Goal: Task Accomplishment & Management: Manage account settings

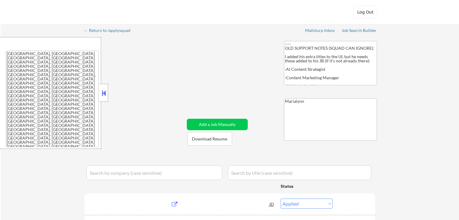
select select ""applied""
select select ""excluded__expired_""
select select ""applied""
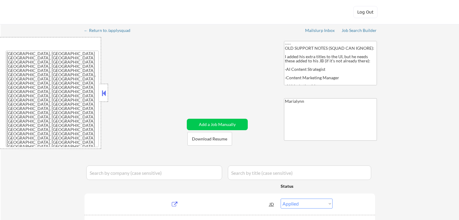
select select ""applied""
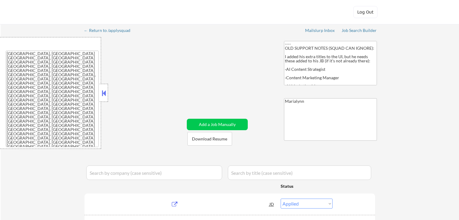
select select ""pending""
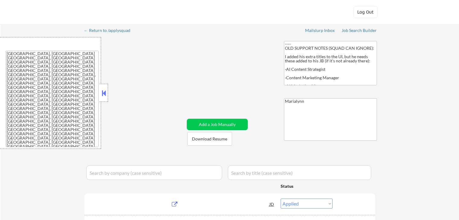
select select ""pending""
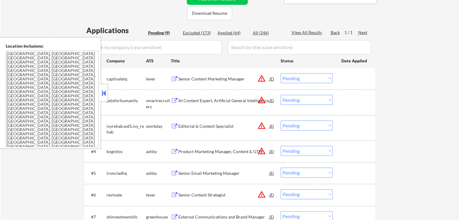
scroll to position [211, 0]
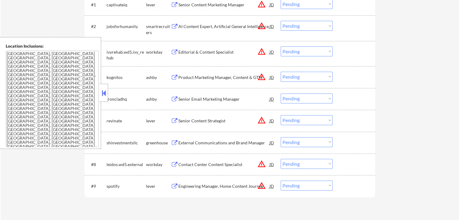
click at [101, 92] on button at bounding box center [104, 93] width 7 height 9
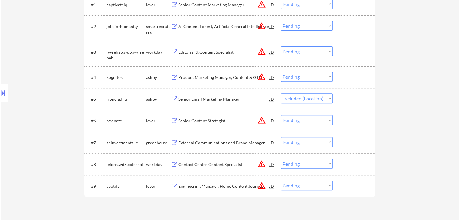
select select ""pending""
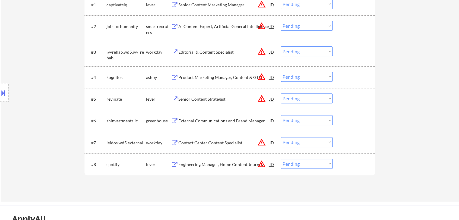
click at [209, 121] on div "External Communications and Brand Manager" at bounding box center [223, 121] width 91 height 6
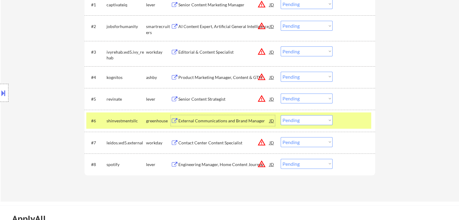
click at [219, 122] on div "External Communications and Brand Manager" at bounding box center [223, 121] width 91 height 6
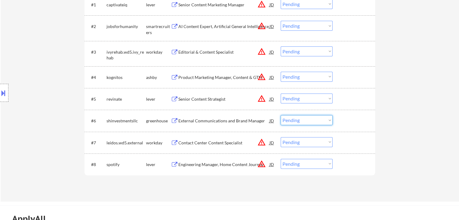
drag, startPoint x: 290, startPoint y: 120, endPoint x: 293, endPoint y: 125, distance: 5.9
click at [290, 120] on select "Choose an option... Pending Applied Excluded (Questions) Excluded (Expired) Exc…" at bounding box center [307, 120] width 52 height 10
click at [281, 115] on select "Choose an option... Pending Applied Excluded (Questions) Excluded (Expired) Exc…" at bounding box center [307, 120] width 52 height 10
select select ""pending""
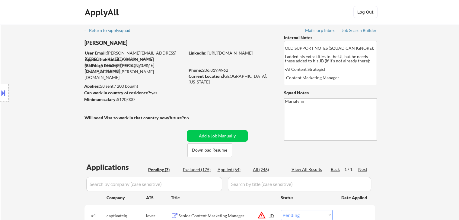
scroll to position [121, 0]
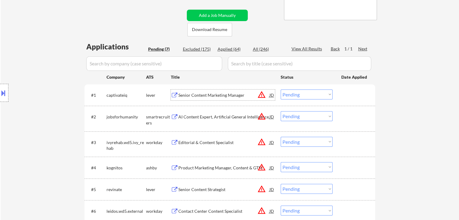
click at [192, 97] on div "Senior Content Marketing Manager" at bounding box center [223, 95] width 91 height 6
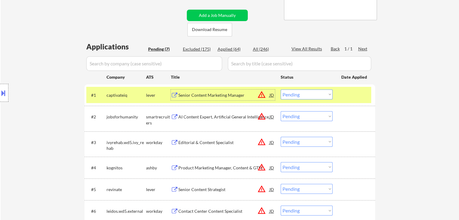
click at [4, 94] on button at bounding box center [3, 93] width 7 height 10
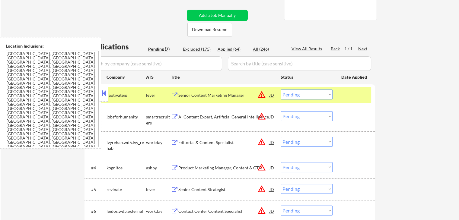
click at [106, 91] on button at bounding box center [104, 93] width 7 height 9
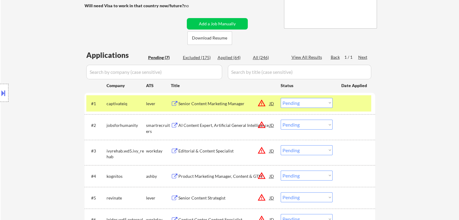
scroll to position [91, 0]
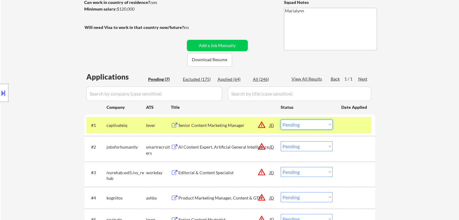
click at [292, 123] on select "Choose an option... Pending Applied Excluded (Questions) Excluded (Expired) Exc…" at bounding box center [307, 125] width 52 height 10
click at [281, 120] on select "Choose an option... Pending Applied Excluded (Questions) Excluded (Expired) Exc…" at bounding box center [307, 125] width 52 height 10
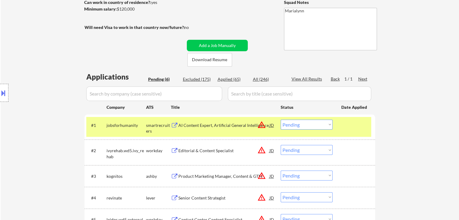
click at [206, 125] on div "AI Content Expert, Artificial General Intelligence" at bounding box center [223, 126] width 91 height 6
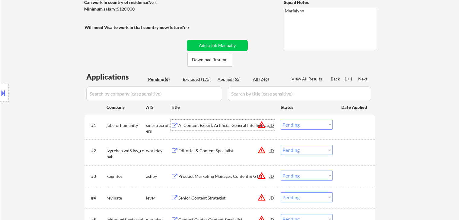
click at [307, 123] on select "Choose an option... Pending Applied Excluded (Questions) Excluded (Expired) Exc…" at bounding box center [307, 125] width 52 height 10
click at [281, 120] on select "Choose an option... Pending Applied Excluded (Questions) Excluded (Expired) Exc…" at bounding box center [307, 125] width 52 height 10
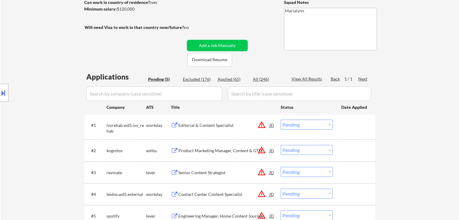
click at [193, 128] on div "Editorial & Content Specialist" at bounding box center [223, 126] width 91 height 6
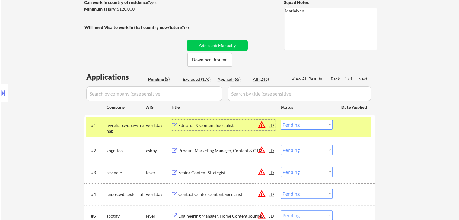
click at [290, 123] on select "Choose an option... Pending Applied Excluded (Questions) Excluded (Expired) Exc…" at bounding box center [307, 125] width 52 height 10
click at [319, 128] on select "Choose an option... Pending Applied Excluded (Questions) Excluded (Expired) Exc…" at bounding box center [307, 125] width 52 height 10
click at [281, 120] on select "Choose an option... Pending Applied Excluded (Questions) Excluded (Expired) Exc…" at bounding box center [307, 125] width 52 height 10
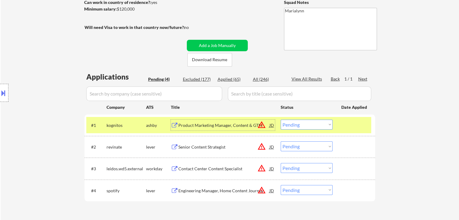
click at [201, 126] on div "Product Marketing Manager, Content & GTM" at bounding box center [223, 126] width 91 height 6
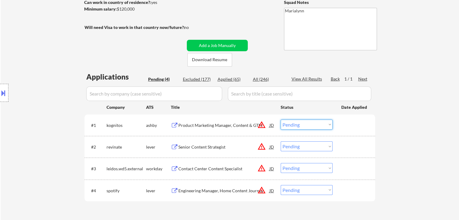
click at [300, 125] on select "Choose an option... Pending Applied Excluded (Questions) Excluded (Expired) Exc…" at bounding box center [307, 125] width 52 height 10
click at [281, 120] on select "Choose an option... Pending Applied Excluded (Questions) Excluded (Expired) Exc…" at bounding box center [307, 125] width 52 height 10
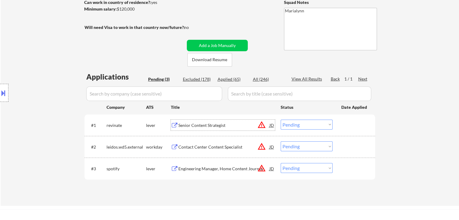
click at [208, 128] on div "Senior Content Strategist" at bounding box center [223, 126] width 91 height 6
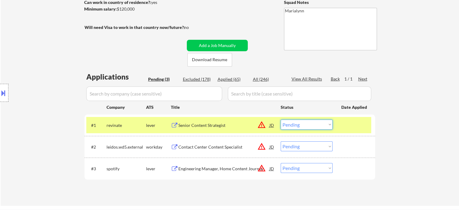
drag, startPoint x: 313, startPoint y: 124, endPoint x: 317, endPoint y: 127, distance: 5.1
click at [313, 124] on select "Choose an option... Pending Applied Excluded (Questions) Excluded (Expired) Exc…" at bounding box center [307, 125] width 52 height 10
click at [281, 120] on select "Choose an option... Pending Applied Excluded (Questions) Excluded (Expired) Exc…" at bounding box center [307, 125] width 52 height 10
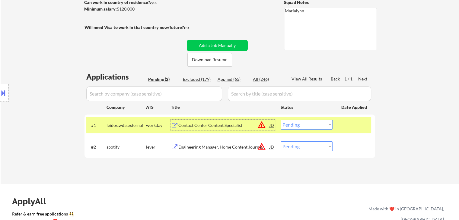
click at [223, 129] on div "Contact Center Content Specialist" at bounding box center [223, 125] width 91 height 11
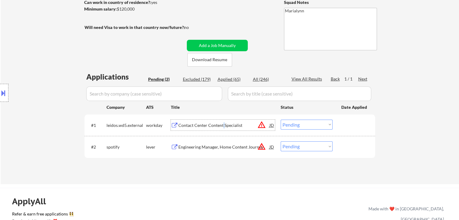
click at [298, 123] on select "Choose an option... Pending Applied Excluded (Questions) Excluded (Expired) Exc…" at bounding box center [307, 125] width 52 height 10
click at [281, 120] on select "Choose an option... Pending Applied Excluded (Questions) Excluded (Expired) Exc…" at bounding box center [307, 125] width 52 height 10
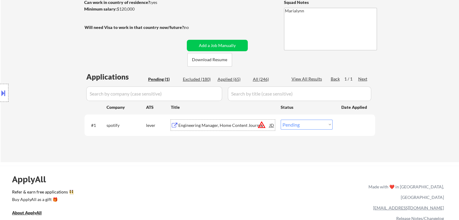
click at [233, 126] on div "Engineering Manager, Home Content Journey" at bounding box center [223, 126] width 91 height 6
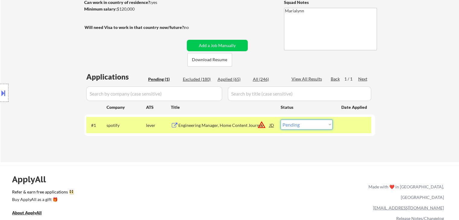
click at [319, 127] on select "Choose an option... Pending Applied Excluded (Questions) Excluded (Expired) Exc…" at bounding box center [307, 125] width 52 height 10
select select ""excluded__bad_match_""
click at [281, 120] on select "Choose an option... Pending Applied Excluded (Questions) Excluded (Expired) Exc…" at bounding box center [307, 125] width 52 height 10
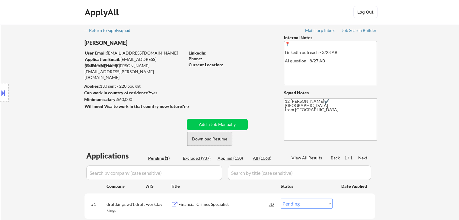
click at [205, 138] on button "Download Resume" at bounding box center [210, 139] width 45 height 14
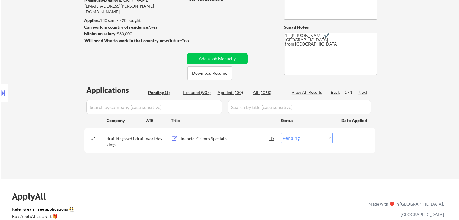
scroll to position [60, 0]
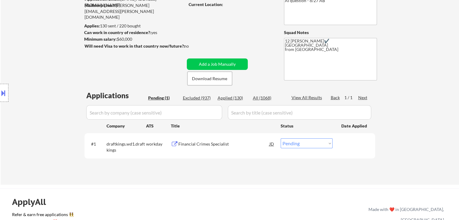
click at [216, 143] on div "Financial Crimes Specialist" at bounding box center [223, 144] width 91 height 6
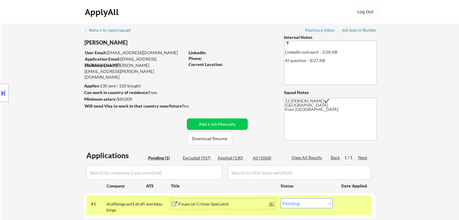
scroll to position [91, 0]
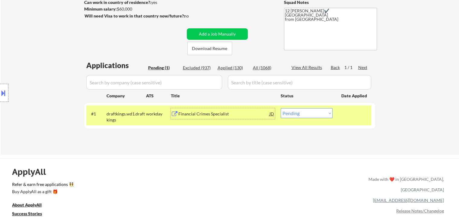
drag, startPoint x: 295, startPoint y: 112, endPoint x: 297, endPoint y: 117, distance: 5.7
click at [295, 112] on select "Choose an option... Pending Applied Excluded (Questions) Excluded (Expired) Exc…" at bounding box center [307, 113] width 52 height 10
select select ""applied""
click at [281, 108] on select "Choose an option... Pending Applied Excluded (Questions) Excluded (Expired) Exc…" at bounding box center [307, 113] width 52 height 10
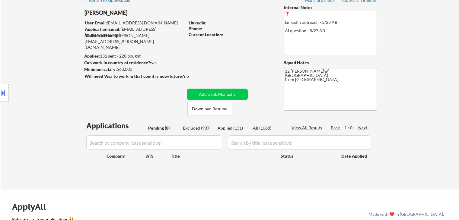
scroll to position [0, 0]
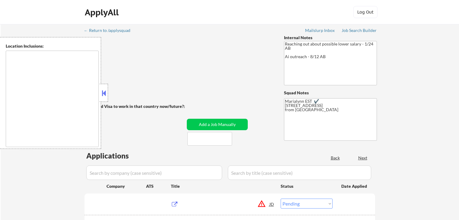
select select ""pending""
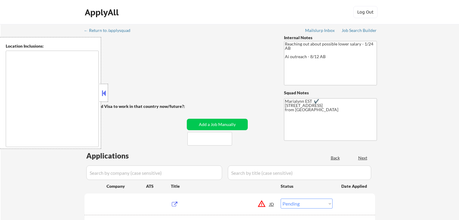
select select ""pending""
type textarea "remote"
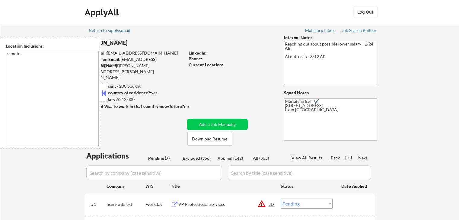
click at [102, 89] on button at bounding box center [104, 93] width 7 height 9
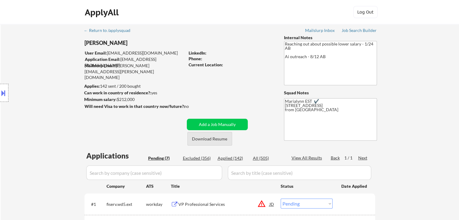
click at [199, 142] on button "Download Resume" at bounding box center [210, 139] width 45 height 14
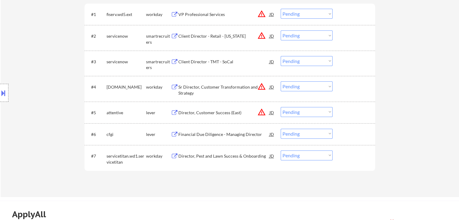
scroll to position [181, 0]
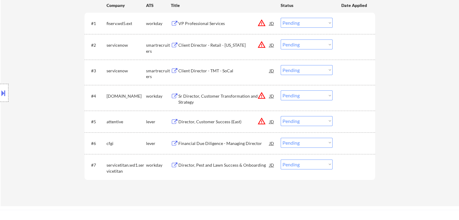
click at [203, 74] on div "Client Director - TMT - SoCal" at bounding box center [223, 70] width 91 height 11
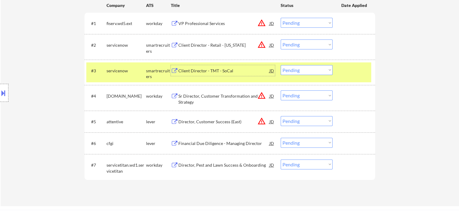
click at [313, 71] on select "Choose an option... Pending Applied Excluded (Questions) Excluded (Expired) Exc…" at bounding box center [307, 70] width 52 height 10
click at [281, 65] on select "Choose an option... Pending Applied Excluded (Questions) Excluded (Expired) Exc…" at bounding box center [307, 70] width 52 height 10
select select ""pending""
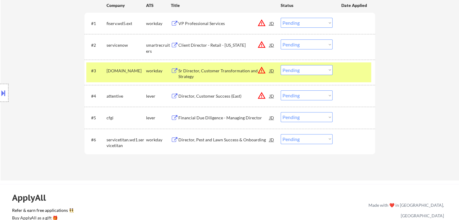
click at [152, 69] on div "workday" at bounding box center [158, 71] width 25 height 6
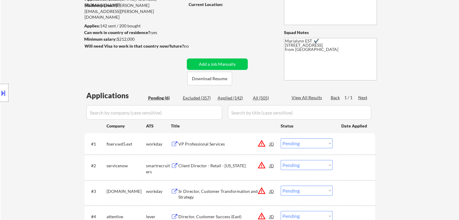
scroll to position [211, 0]
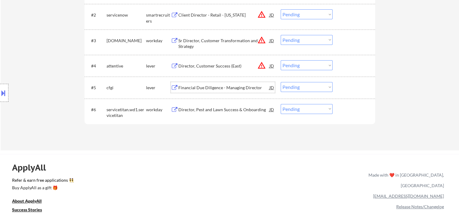
click at [213, 89] on div "Financial Due Diligence - Managing Director" at bounding box center [223, 88] width 91 height 6
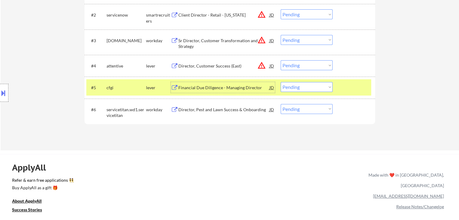
click at [294, 90] on select "Choose an option... Pending Applied Excluded (Questions) Excluded (Expired) Exc…" at bounding box center [307, 87] width 52 height 10
click at [281, 82] on select "Choose an option... Pending Applied Excluded (Questions) Excluded (Expired) Exc…" at bounding box center [307, 87] width 52 height 10
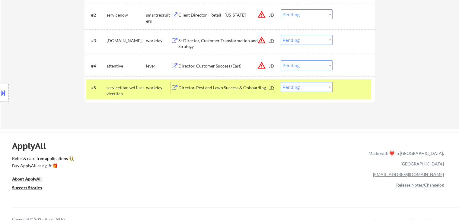
click at [188, 86] on div "Director, Pest and Lawn Success & Onboarding" at bounding box center [223, 88] width 91 height 6
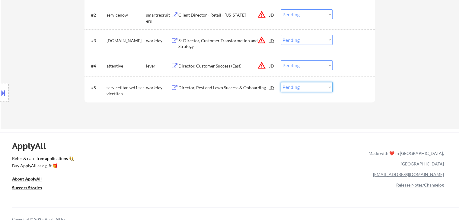
click at [303, 89] on select "Choose an option... Pending Applied Excluded (Questions) Excluded (Expired) Exc…" at bounding box center [307, 87] width 52 height 10
select select ""excluded__salary_""
click at [281, 82] on select "Choose an option... Pending Applied Excluded (Questions) Excluded (Expired) Exc…" at bounding box center [307, 87] width 52 height 10
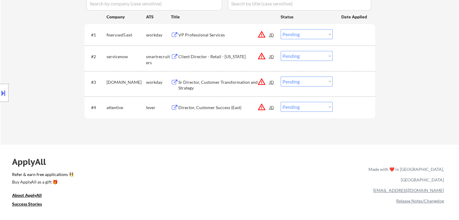
scroll to position [121, 0]
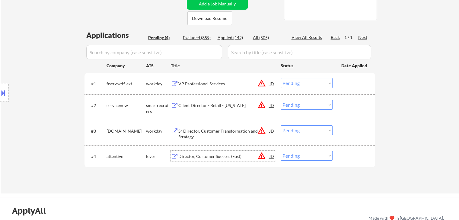
click at [210, 157] on div "Director, Customer Success (East)" at bounding box center [223, 157] width 91 height 6
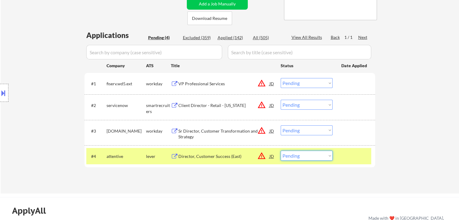
click at [311, 154] on select "Choose an option... Pending Applied Excluded (Questions) Excluded (Expired) Exc…" at bounding box center [307, 156] width 52 height 10
select select ""excluded__salary_""
click at [281, 151] on select "Choose an option... Pending Applied Excluded (Questions) Excluded (Expired) Exc…" at bounding box center [307, 156] width 52 height 10
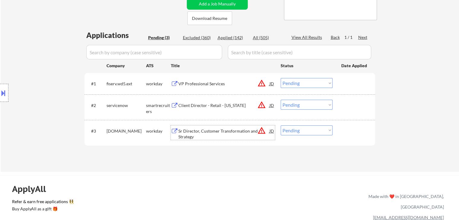
click at [207, 130] on div "Sr Director, Customer Transformation and Strategy" at bounding box center [223, 134] width 91 height 12
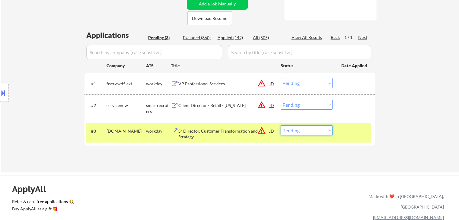
click at [311, 129] on select "Choose an option... Pending Applied Excluded (Questions) Excluded (Expired) Exc…" at bounding box center [307, 131] width 52 height 10
select select ""applied""
click at [281, 126] on select "Choose an option... Pending Applied Excluded (Questions) Excluded (Expired) Exc…" at bounding box center [307, 131] width 52 height 10
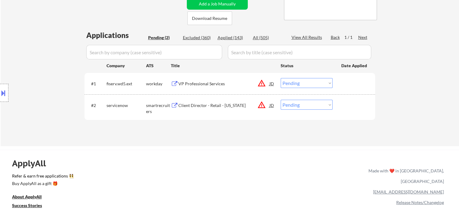
click at [223, 66] on div "Title" at bounding box center [223, 66] width 104 height 6
click at [205, 105] on div "Client Director - Retail - Arkansas" at bounding box center [223, 106] width 91 height 6
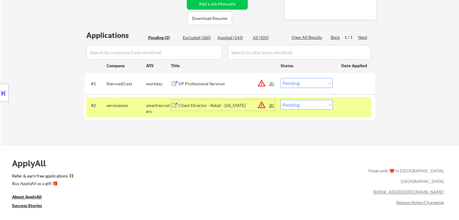
drag, startPoint x: 315, startPoint y: 103, endPoint x: 318, endPoint y: 109, distance: 6.9
click at [315, 103] on select "Choose an option... Pending Applied Excluded (Questions) Excluded (Expired) Exc…" at bounding box center [307, 105] width 52 height 10
select select ""excluded__location_""
click at [281, 100] on select "Choose an option... Pending Applied Excluded (Questions) Excluded (Expired) Exc…" at bounding box center [307, 105] width 52 height 10
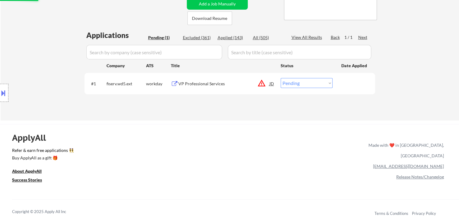
click at [204, 83] on div "VP Professional Services" at bounding box center [223, 84] width 91 height 6
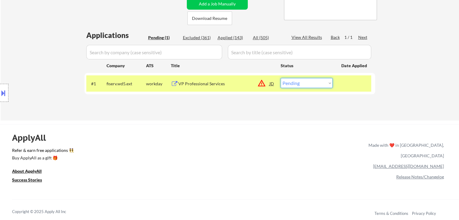
click at [322, 84] on select "Choose an option... Pending Applied Excluded (Questions) Excluded (Expired) Exc…" at bounding box center [307, 83] width 52 height 10
select select ""excluded__expired_""
click at [281, 78] on select "Choose an option... Pending Applied Excluded (Questions) Excluded (Expired) Exc…" at bounding box center [307, 83] width 52 height 10
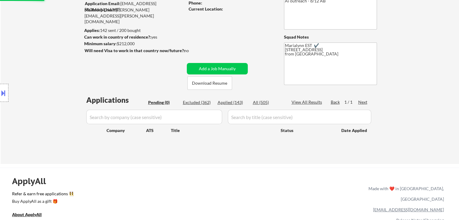
scroll to position [30, 0]
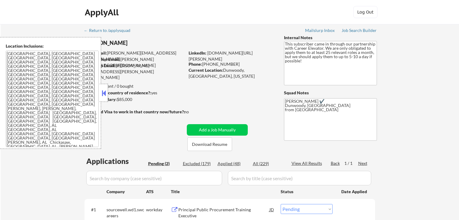
select select ""pending""
drag, startPoint x: 222, startPoint y: 147, endPoint x: 226, endPoint y: 144, distance: 4.1
click at [226, 144] on button "Download Resume" at bounding box center [210, 145] width 45 height 14
click at [102, 98] on div at bounding box center [104, 93] width 8 height 18
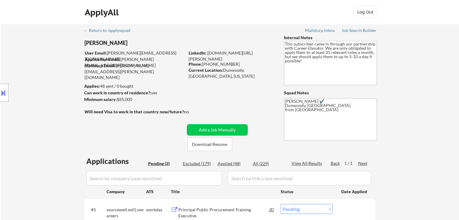
scroll to position [181, 0]
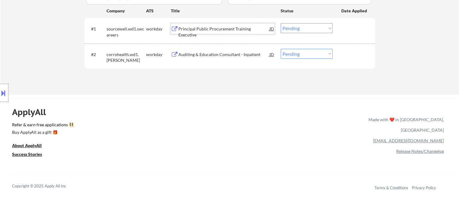
click at [245, 31] on div "Principal Public Procurement Training Executive" at bounding box center [223, 32] width 91 height 12
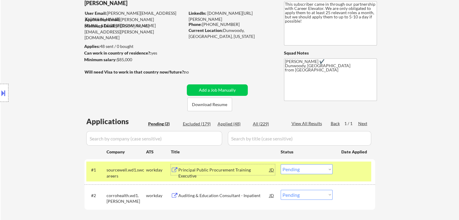
scroll to position [30, 0]
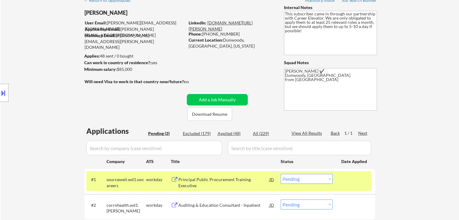
click at [230, 23] on link "www.linkedin.com/in/shane-t-31212347" at bounding box center [221, 25] width 64 height 11
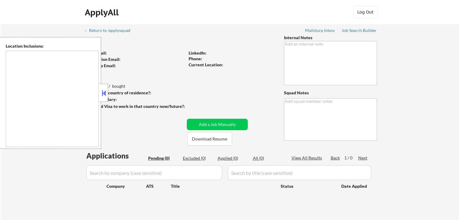
click at [104, 97] on button at bounding box center [104, 93] width 7 height 9
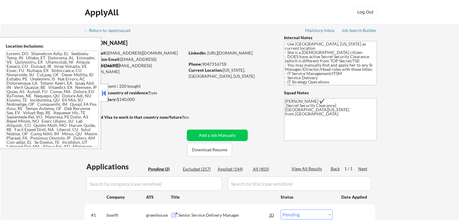
select select ""pending""
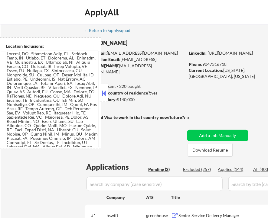
select select ""pending""
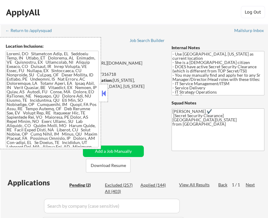
select select ""pending""
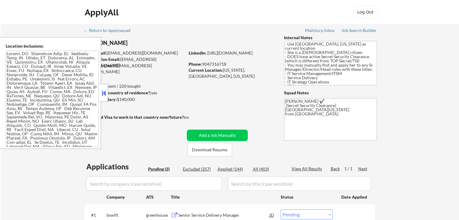
click at [105, 86] on div at bounding box center [104, 93] width 8 height 18
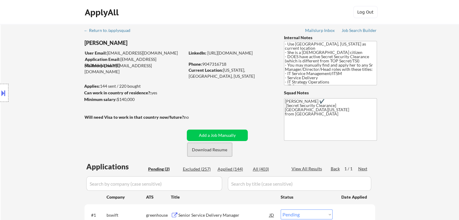
click at [218, 149] on button "Download Resume" at bounding box center [210, 150] width 45 height 14
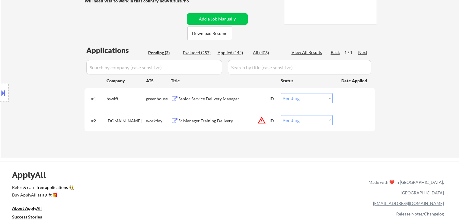
scroll to position [121, 0]
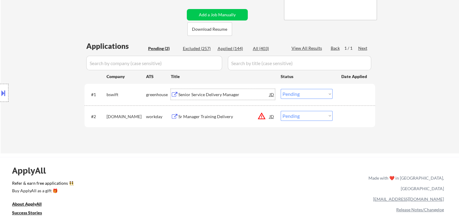
click at [216, 95] on div "Senior Service Delivery Manager" at bounding box center [223, 95] width 91 height 6
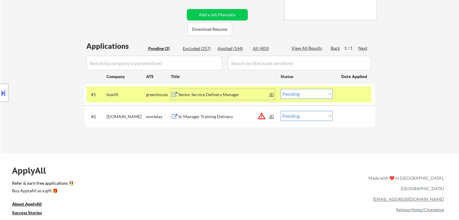
click at [214, 94] on div "Senior Service Delivery Manager" at bounding box center [223, 95] width 91 height 6
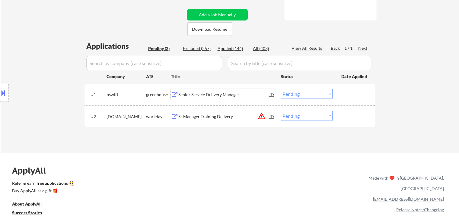
scroll to position [30, 0]
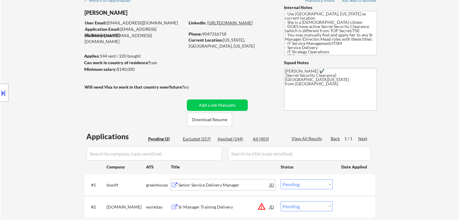
click at [219, 25] on link "https://linkedin.com/in/dellysherwood" at bounding box center [229, 22] width 45 height 5
click at [4, 97] on button at bounding box center [3, 93] width 7 height 10
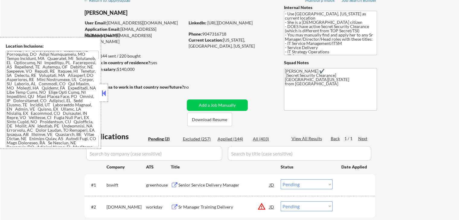
scroll to position [1600, 0]
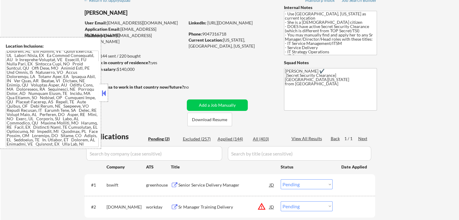
click at [103, 97] on button at bounding box center [104, 93] width 7 height 9
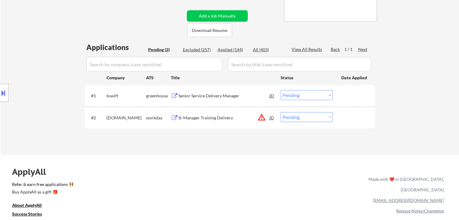
scroll to position [121, 0]
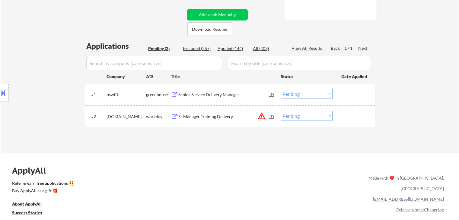
click at [288, 94] on select "Choose an option... Pending Applied Excluded (Questions) Excluded (Expired) Exc…" at bounding box center [307, 94] width 52 height 10
click at [281, 89] on select "Choose an option... Pending Applied Excluded (Questions) Excluded (Expired) Exc…" at bounding box center [307, 94] width 52 height 10
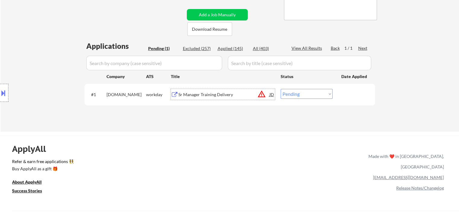
click at [215, 98] on div "Sr Manager Training Delivery" at bounding box center [223, 94] width 91 height 11
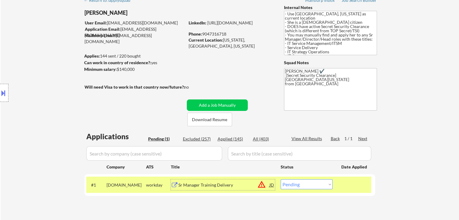
scroll to position [30, 0]
click at [293, 188] on select "Choose an option... Pending Applied Excluded (Questions) Excluded (Expired) Exc…" at bounding box center [307, 185] width 52 height 10
select select ""excluded__expired_""
click at [281, 180] on select "Choose an option... Pending Applied Excluded (Questions) Excluded (Expired) Exc…" at bounding box center [307, 185] width 52 height 10
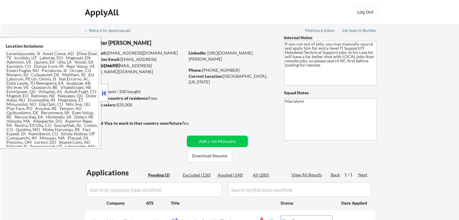
select select ""pending""
click at [219, 150] on button "Download Resume" at bounding box center [210, 156] width 45 height 14
click at [219, 156] on button "Download Resume" at bounding box center [210, 156] width 45 height 14
click at [105, 95] on button at bounding box center [104, 93] width 7 height 9
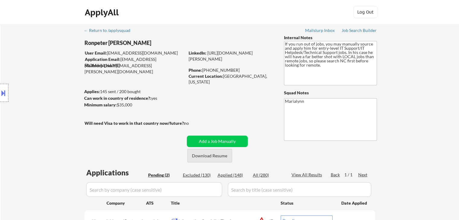
drag, startPoint x: 199, startPoint y: 158, endPoint x: 203, endPoint y: 161, distance: 4.8
click at [203, 160] on button "Download Resume" at bounding box center [210, 156] width 45 height 14
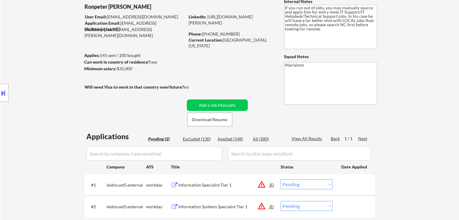
scroll to position [60, 0]
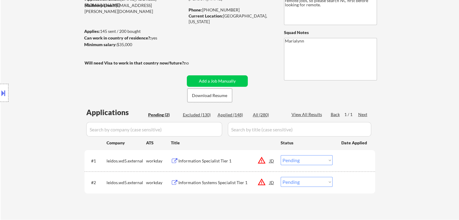
click at [211, 181] on div "Information Systems Specialist Tier 1" at bounding box center [223, 183] width 91 height 6
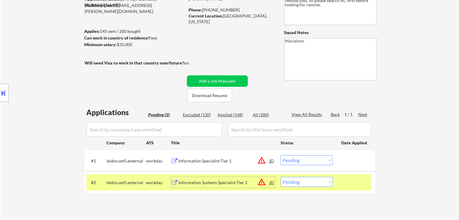
click at [315, 187] on select "Choose an option... Pending Applied Excluded (Questions) Excluded (Expired) Exc…" at bounding box center [307, 182] width 52 height 10
click at [239, 162] on div "Information Specialist Tier 1" at bounding box center [223, 161] width 91 height 6
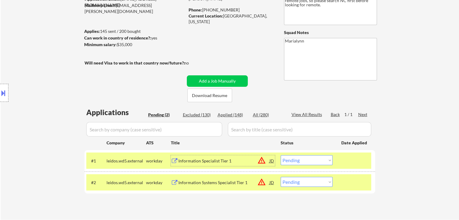
click at [306, 185] on select "Choose an option... Pending Applied Excluded (Questions) Excluded (Expired) Exc…" at bounding box center [307, 182] width 52 height 10
select select ""excluded__salary_""
click at [281, 177] on select "Choose an option... Pending Applied Excluded (Questions) Excluded (Expired) Exc…" at bounding box center [307, 182] width 52 height 10
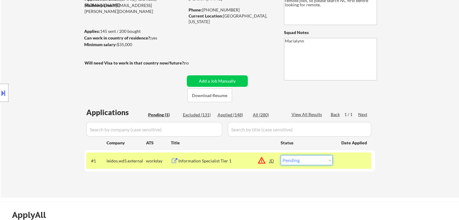
click at [311, 160] on select "Choose an option... Pending Applied Excluded (Questions) Excluded (Expired) Exc…" at bounding box center [307, 161] width 52 height 10
select select ""excluded__salary_""
click at [281, 156] on select "Choose an option... Pending Applied Excluded (Questions) Excluded (Expired) Exc…" at bounding box center [307, 161] width 52 height 10
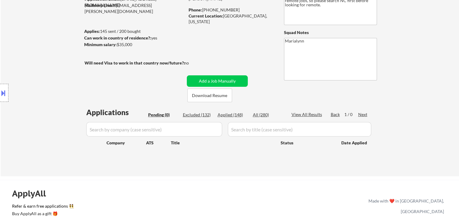
scroll to position [0, 0]
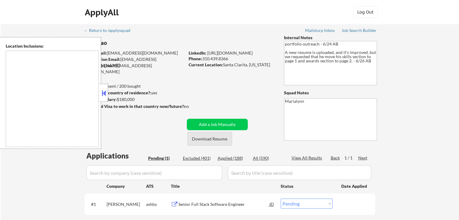
click at [216, 136] on button "Download Resume" at bounding box center [210, 139] width 45 height 14
click at [105, 88] on div at bounding box center [104, 93] width 8 height 18
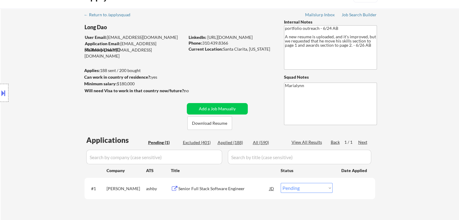
scroll to position [30, 0]
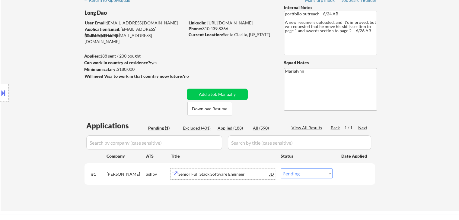
click at [221, 175] on div "Senior Full Stack Software Engineer" at bounding box center [223, 175] width 91 height 6
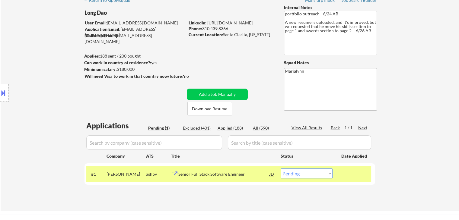
copy div "Santa Clarita, California"
drag, startPoint x: 223, startPoint y: 34, endPoint x: 271, endPoint y: 36, distance: 48.1
click at [271, 37] on div "Current Location: Santa Clarita, California" at bounding box center [231, 35] width 85 height 6
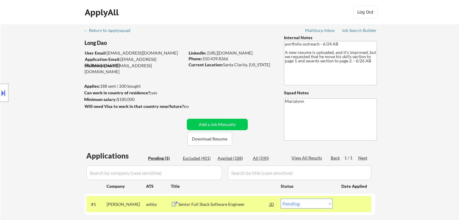
scroll to position [91, 0]
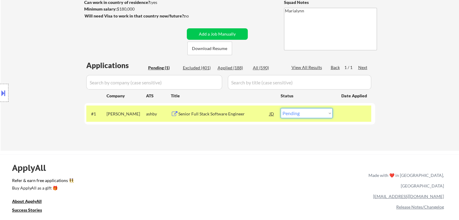
drag, startPoint x: 301, startPoint y: 113, endPoint x: 302, endPoint y: 116, distance: 3.5
click at [301, 113] on select "Choose an option... Pending Applied Excluded (Questions) Excluded (Expired) Exc…" at bounding box center [307, 113] width 52 height 10
select select ""applied""
click at [281, 108] on select "Choose an option... Pending Applied Excluded (Questions) Excluded (Expired) Exc…" at bounding box center [307, 113] width 52 height 10
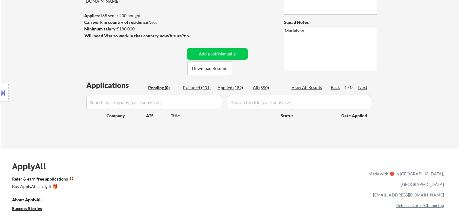
scroll to position [30, 0]
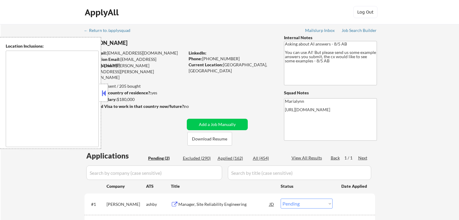
select select ""pending""
click at [213, 138] on button "Download Resume" at bounding box center [210, 139] width 45 height 14
click at [105, 93] on button at bounding box center [104, 93] width 7 height 9
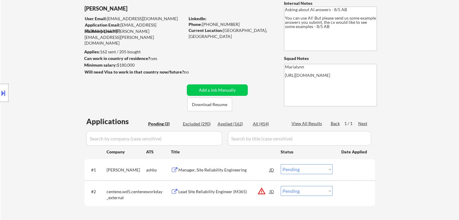
scroll to position [60, 0]
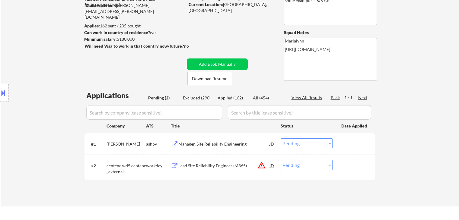
click at [220, 144] on div "Manager, Site Reliability Engineering" at bounding box center [223, 144] width 91 height 6
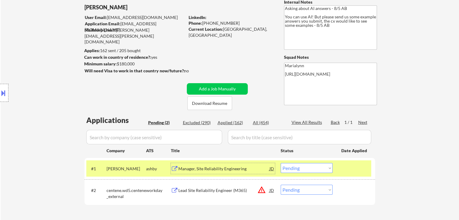
scroll to position [0, 0]
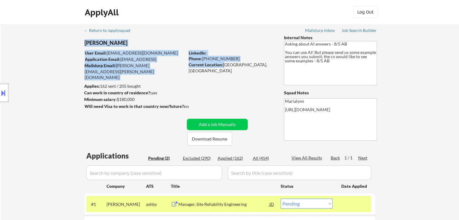
drag, startPoint x: 223, startPoint y: 64, endPoint x: 280, endPoint y: 68, distance: 56.6
click at [277, 68] on div "← Return to /applysquad Mailslurp Inbox Job Search Builder [PERSON_NAME] User E…" at bounding box center [229, 143] width 301 height 238
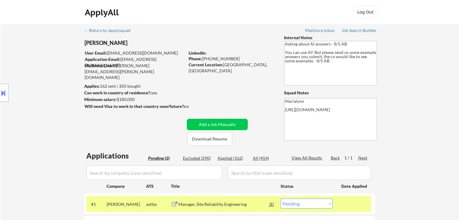
drag, startPoint x: 263, startPoint y: 67, endPoint x: 262, endPoint y: 74, distance: 7.3
click at [263, 68] on div "Current Location: [GEOGRAPHIC_DATA], [GEOGRAPHIC_DATA] Metro Area" at bounding box center [231, 65] width 85 height 6
drag, startPoint x: 223, startPoint y: 65, endPoint x: 266, endPoint y: 67, distance: 42.9
click at [266, 67] on div "Current Location: [GEOGRAPHIC_DATA], [GEOGRAPHIC_DATA] Metro Area" at bounding box center [231, 68] width 85 height 12
copy div "[GEOGRAPHIC_DATA], [GEOGRAPHIC_DATA]"
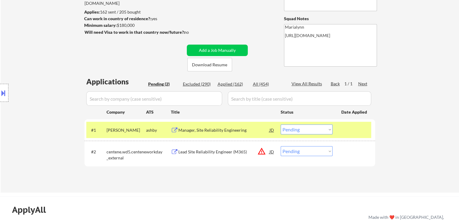
scroll to position [121, 0]
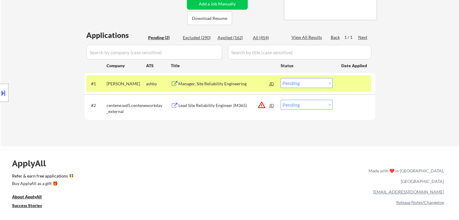
click at [301, 85] on select "Choose an option... Pending Applied Excluded (Questions) Excluded (Expired) Exc…" at bounding box center [307, 83] width 52 height 10
click at [281, 78] on select "Choose an option... Pending Applied Excluded (Questions) Excluded (Expired) Exc…" at bounding box center [307, 83] width 52 height 10
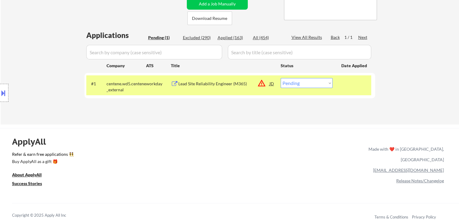
click at [223, 87] on div "Lead Site Reliability Engineer (M365)" at bounding box center [223, 84] width 91 height 6
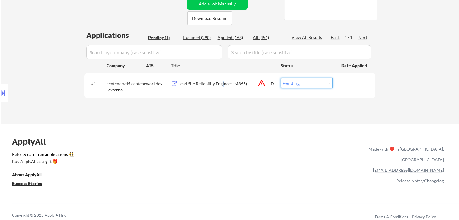
click at [307, 86] on select "Choose an option... Pending Applied Excluded (Questions) Excluded (Expired) Exc…" at bounding box center [307, 83] width 52 height 10
select select ""excluded__bad_match_""
click at [281, 78] on select "Choose an option... Pending Applied Excluded (Questions) Excluded (Expired) Exc…" at bounding box center [307, 83] width 52 height 10
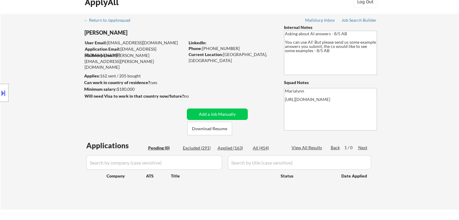
scroll to position [0, 0]
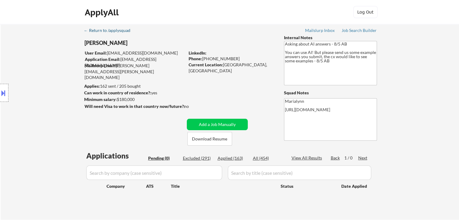
click at [97, 29] on div "← Return to /applysquad" at bounding box center [110, 30] width 52 height 4
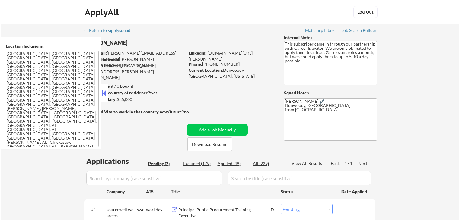
select select ""pending""
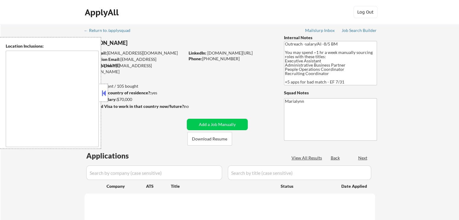
select select ""pending""
type textarea "remote"
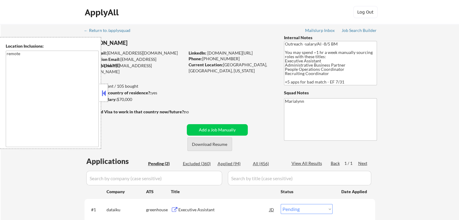
click at [206, 145] on button "Download Resume" at bounding box center [210, 145] width 45 height 14
click at [104, 89] on button at bounding box center [104, 93] width 7 height 9
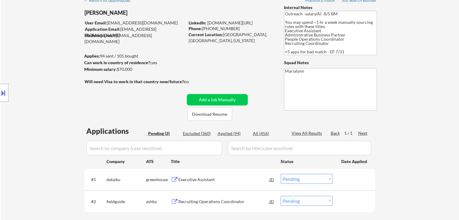
scroll to position [60, 0]
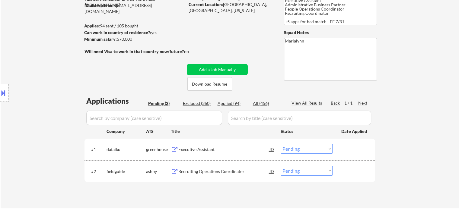
click at [201, 148] on div "Executive Assistant" at bounding box center [223, 150] width 91 height 6
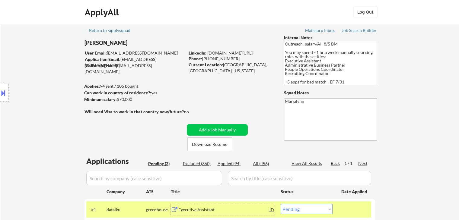
scroll to position [30, 0]
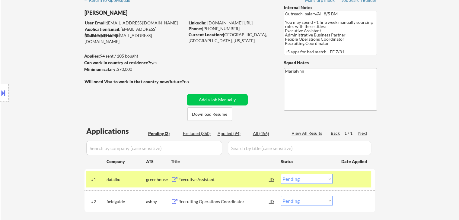
click at [187, 60] on div "← Return to /applysquad Mailslurp Inbox Job Search Builder Meagan_Olivia Jade U…" at bounding box center [229, 114] width 301 height 240
drag, startPoint x: 84, startPoint y: 23, endPoint x: 172, endPoint y: 52, distance: 92.6
click at [156, 55] on div "← Return to /applysquad Mailslurp Inbox Job Search Builder Meagan_Olivia Jade U…" at bounding box center [229, 114] width 301 height 240
click at [198, 55] on div "← Return to /applysquad Mailslurp Inbox Job Search Builder Meagan_Olivia Jade U…" at bounding box center [229, 114] width 301 height 240
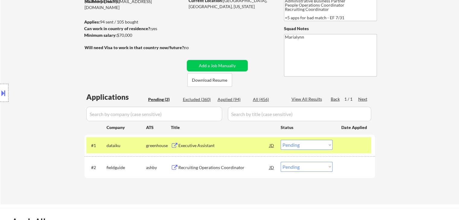
scroll to position [91, 0]
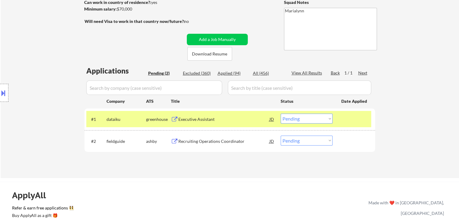
click at [224, 144] on div "Recruiting Operations Coordinator" at bounding box center [223, 142] width 91 height 6
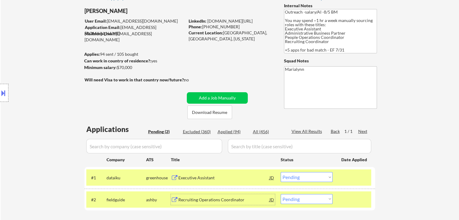
scroll to position [30, 0]
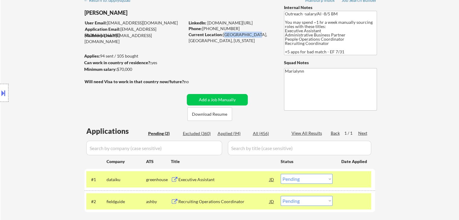
drag, startPoint x: 223, startPoint y: 34, endPoint x: 250, endPoint y: 34, distance: 26.9
click at [250, 34] on div "Current Location: Charleston, SC, South Carolina" at bounding box center [231, 38] width 85 height 12
copy div "Charleston, SC"
copy div "845-238-9237"
drag, startPoint x: 203, startPoint y: 28, endPoint x: 230, endPoint y: 26, distance: 27.3
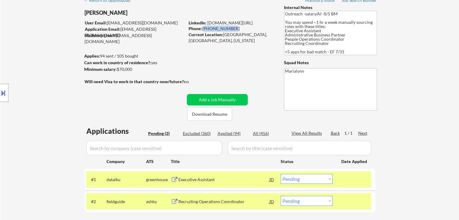
click at [230, 26] on div "Phone: 845-238-9237" at bounding box center [231, 29] width 85 height 6
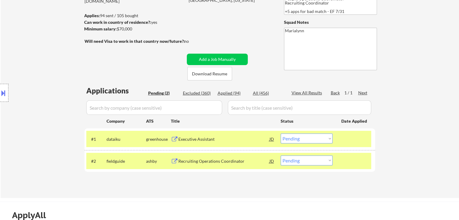
scroll to position [121, 0]
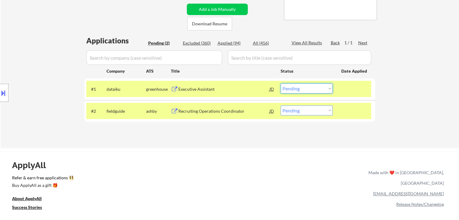
drag, startPoint x: 297, startPoint y: 88, endPoint x: 302, endPoint y: 93, distance: 6.8
click at [297, 88] on select "Choose an option... Pending Applied Excluded (Questions) Excluded (Expired) Exc…" at bounding box center [307, 89] width 52 height 10
drag, startPoint x: 302, startPoint y: 85, endPoint x: 303, endPoint y: 88, distance: 3.4
click at [302, 85] on select "Choose an option... Pending Applied Excluded (Questions) Excluded (Expired) Exc…" at bounding box center [307, 89] width 52 height 10
click at [281, 84] on select "Choose an option... Pending Applied Excluded (Questions) Excluded (Expired) Exc…" at bounding box center [307, 89] width 52 height 10
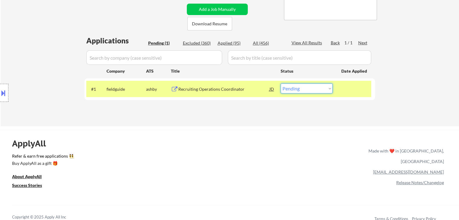
click at [296, 91] on select "Choose an option... Pending Applied Excluded (Questions) Excluded (Expired) Exc…" at bounding box center [307, 89] width 52 height 10
select select ""excluded""
click at [281, 84] on select "Choose an option... Pending Applied Excluded (Questions) Excluded (Expired) Exc…" at bounding box center [307, 89] width 52 height 10
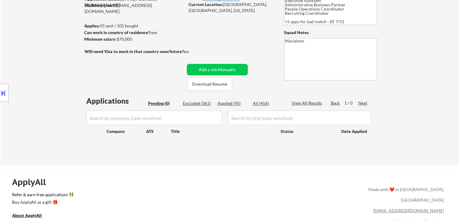
scroll to position [30, 0]
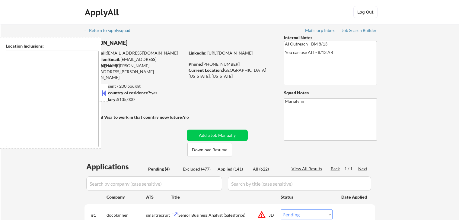
select select ""pending""
click at [105, 89] on button at bounding box center [104, 93] width 7 height 9
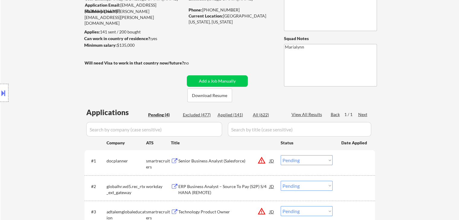
scroll to position [91, 0]
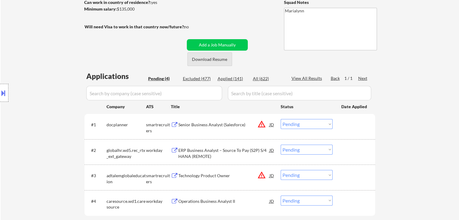
click at [217, 62] on button "Download Resume" at bounding box center [210, 60] width 45 height 14
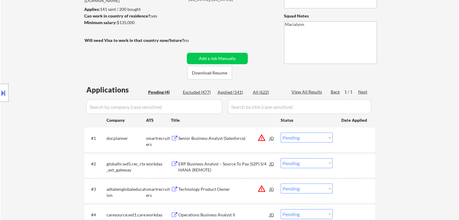
scroll to position [151, 0]
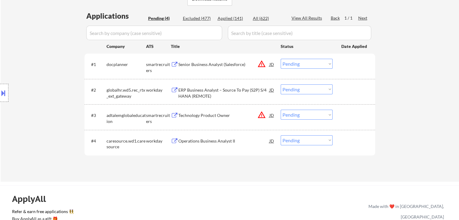
click at [206, 93] on div "ERP Business Analyst – Source To Pay (S2P) S/4 HANA (REMOTE)" at bounding box center [223, 93] width 91 height 12
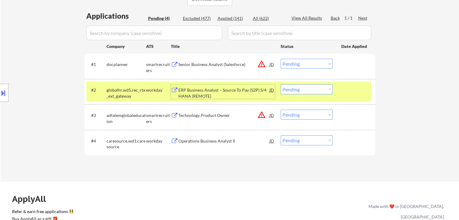
click at [310, 87] on select "Choose an option... Pending Applied Excluded (Questions) Excluded (Expired) Exc…" at bounding box center [307, 90] width 52 height 10
click at [281, 85] on select "Choose an option... Pending Applied Excluded (Questions) Excluded (Expired) Exc…" at bounding box center [307, 90] width 52 height 10
select select ""pending""
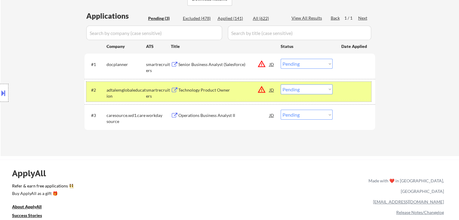
click at [125, 95] on div "adtalemglobaleducation" at bounding box center [127, 93] width 40 height 12
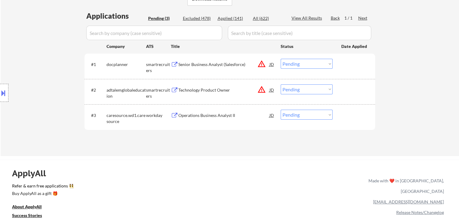
click at [208, 111] on div "Operations Business Analyst II" at bounding box center [223, 115] width 91 height 11
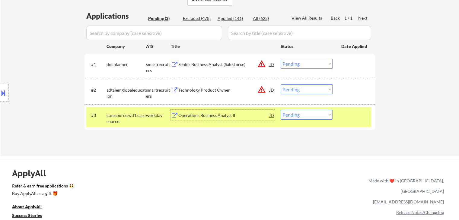
drag, startPoint x: 296, startPoint y: 115, endPoint x: 299, endPoint y: 119, distance: 4.7
click at [296, 115] on select "Choose an option... Pending Applied Excluded (Questions) Excluded (Expired) Exc…" at bounding box center [307, 115] width 52 height 10
select select ""excluded__salary_""
click at [281, 110] on select "Choose an option... Pending Applied Excluded (Questions) Excluded (Expired) Exc…" at bounding box center [307, 115] width 52 height 10
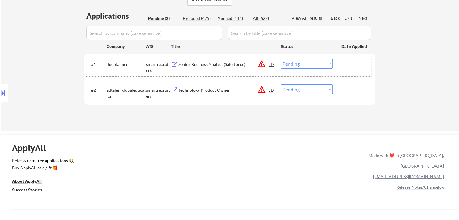
click at [173, 70] on div "#1 docplanner smartrecruiters Senior Business Analyst (Salesforce) JD warning_a…" at bounding box center [228, 66] width 285 height 20
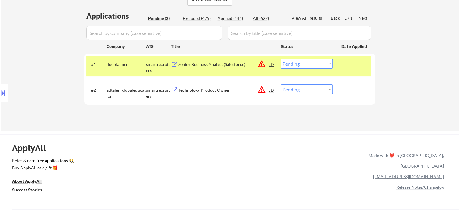
click at [182, 63] on div "Senior Business Analyst (Salesforce)" at bounding box center [223, 65] width 91 height 6
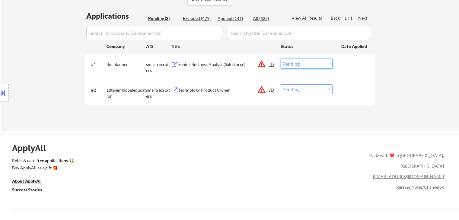
click at [296, 63] on select "Choose an option... Pending Applied Excluded (Questions) Excluded (Expired) Exc…" at bounding box center [307, 64] width 52 height 10
click at [281, 59] on select "Choose an option... Pending Applied Excluded (Questions) Excluded (Expired) Exc…" at bounding box center [307, 64] width 52 height 10
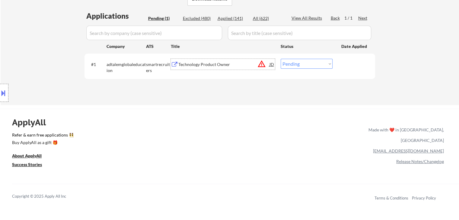
click at [216, 66] on div "Technology Product Owner" at bounding box center [223, 65] width 91 height 6
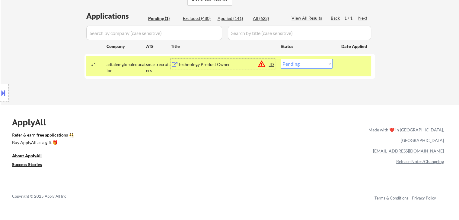
click at [311, 67] on select "Choose an option... Pending Applied Excluded (Questions) Excluded (Expired) Exc…" at bounding box center [307, 64] width 52 height 10
select select ""excluded__salary_""
click at [281, 59] on select "Choose an option... Pending Applied Excluded (Questions) Excluded (Expired) Exc…" at bounding box center [307, 64] width 52 height 10
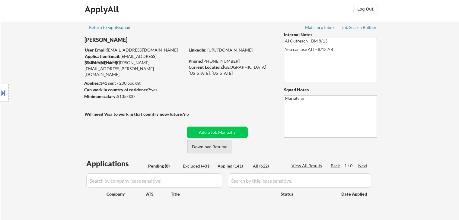
scroll to position [0, 0]
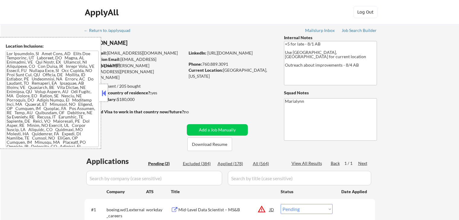
select select ""pending""
click at [107, 100] on div at bounding box center [104, 93] width 8 height 18
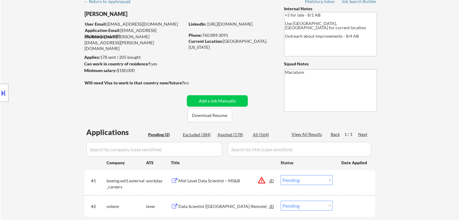
scroll to position [30, 0]
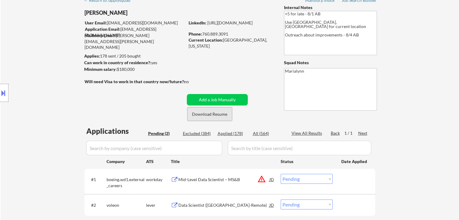
click at [194, 114] on button "Download Resume" at bounding box center [210, 115] width 45 height 14
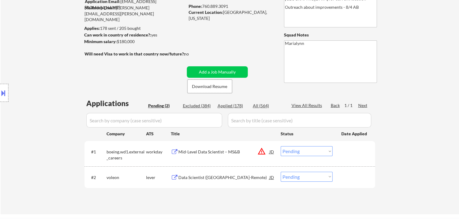
scroll to position [91, 0]
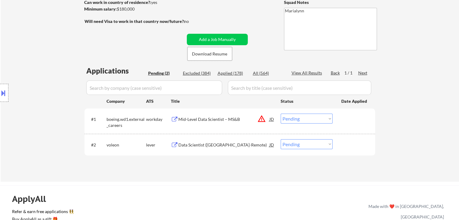
click at [187, 146] on div "Data Scientist ([GEOGRAPHIC_DATA]-Remote)" at bounding box center [223, 145] width 91 height 6
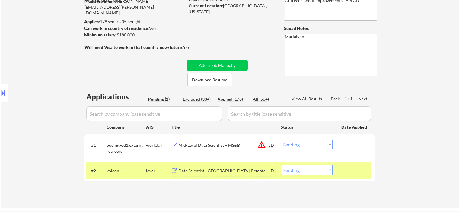
scroll to position [30, 0]
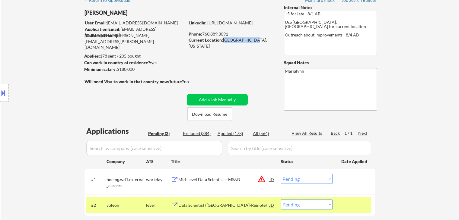
copy div "Oceanside, Ca"
drag, startPoint x: 222, startPoint y: 41, endPoint x: 249, endPoint y: 40, distance: 27.5
click at [249, 40] on div "Current Location: [GEOGRAPHIC_DATA], [US_STATE]" at bounding box center [231, 43] width 85 height 12
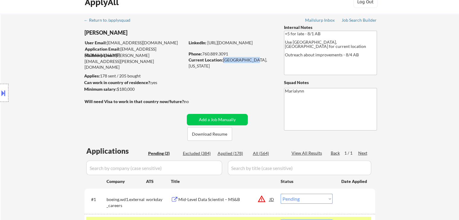
scroll to position [0, 0]
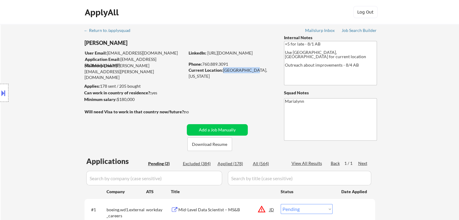
copy div "Oceanside, Ca"
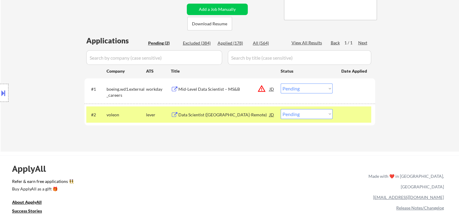
click at [295, 118] on select "Choose an option... Pending Applied Excluded (Questions) Excluded (Expired) Exc…" at bounding box center [307, 114] width 52 height 10
select select ""applied""
click at [281, 109] on select "Choose an option... Pending Applied Excluded (Questions) Excluded (Expired) Exc…" at bounding box center [307, 114] width 52 height 10
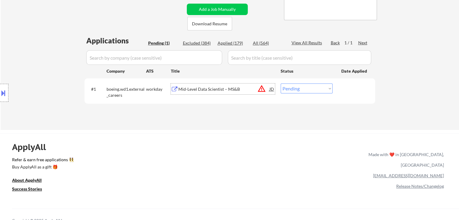
click at [224, 85] on div "Mid-Level Data Scientist – MS&B" at bounding box center [223, 89] width 91 height 11
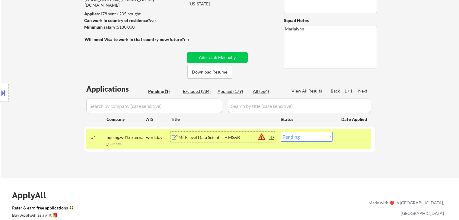
scroll to position [30, 0]
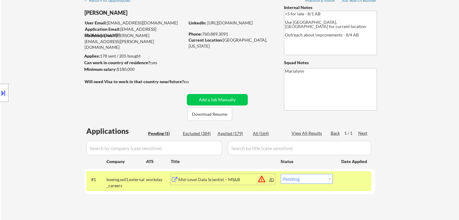
click at [305, 181] on select "Choose an option... Pending Applied Excluded (Questions) Excluded (Expired) Exc…" at bounding box center [307, 179] width 52 height 10
select select ""excluded__salary_""
click at [281, 174] on select "Choose an option... Pending Applied Excluded (Questions) Excluded (Expired) Exc…" at bounding box center [307, 179] width 52 height 10
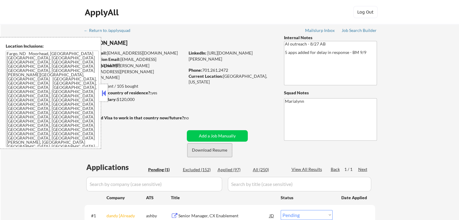
click at [210, 154] on button "Download Resume" at bounding box center [210, 151] width 45 height 14
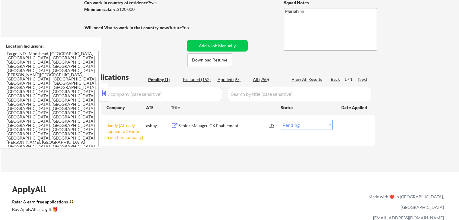
scroll to position [91, 0]
click at [319, 126] on select "Choose an option... Pending Applied Excluded (Questions) Excluded (Expired) Exc…" at bounding box center [307, 125] width 52 height 10
select select ""excluded__other_""
click at [281, 120] on select "Choose an option... Pending Applied Excluded (Questions) Excluded (Expired) Exc…" at bounding box center [307, 125] width 52 height 10
drag, startPoint x: 105, startPoint y: 93, endPoint x: 110, endPoint y: 94, distance: 4.7
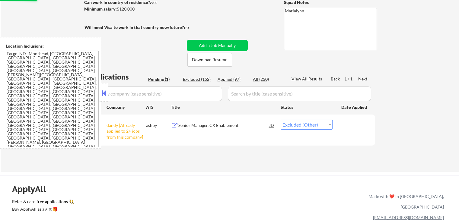
click at [105, 93] on button at bounding box center [104, 93] width 7 height 9
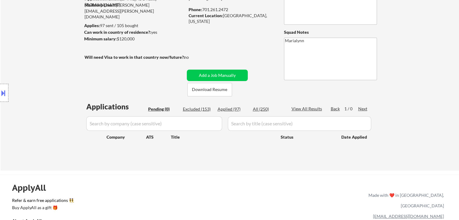
scroll to position [30, 0]
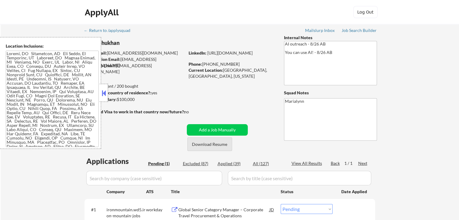
click at [216, 145] on button "Download Resume" at bounding box center [210, 145] width 45 height 14
drag, startPoint x: 421, startPoint y: 82, endPoint x: 385, endPoint y: 94, distance: 38.4
click at [421, 82] on div "← Return to /applysquad Mailslurp Inbox Job Search Builder Pinal Bhukhan User E…" at bounding box center [230, 137] width 459 height 227
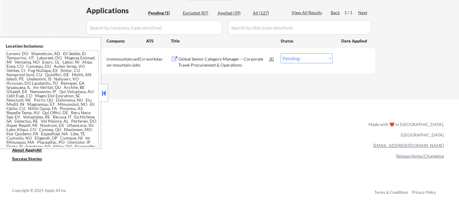
scroll to position [60, 0]
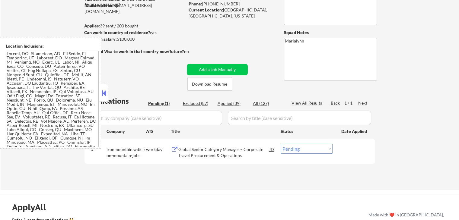
drag, startPoint x: 104, startPoint y: 89, endPoint x: 177, endPoint y: 66, distance: 76.6
click at [104, 89] on button at bounding box center [104, 93] width 7 height 9
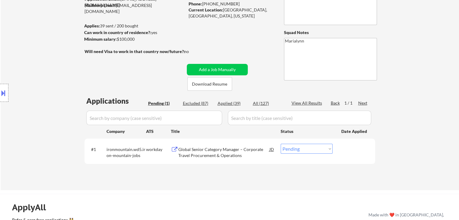
click at [220, 151] on div "Global Senior Category Manager – Corporate Travel Procurement & Operations" at bounding box center [223, 153] width 91 height 12
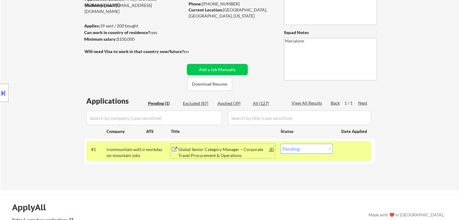
click at [319, 146] on select "Choose an option... Pending Applied Excluded (Questions) Excluded (Expired) Exc…" at bounding box center [307, 149] width 52 height 10
select select ""excluded__bad_match_""
click at [281, 144] on select "Choose an option... Pending Applied Excluded (Questions) Excluded (Expired) Exc…" at bounding box center [307, 149] width 52 height 10
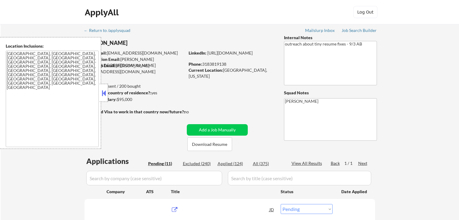
select select ""pending""
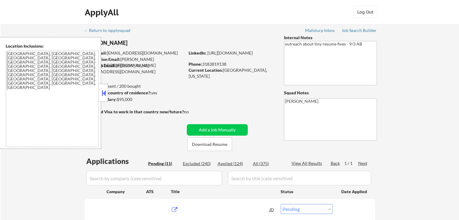
select select ""pending""
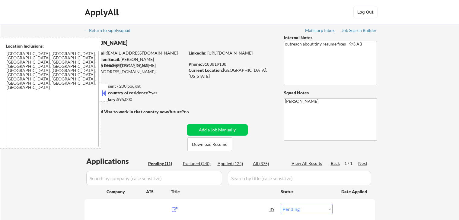
select select ""pending""
click at [106, 86] on div at bounding box center [104, 93] width 8 height 18
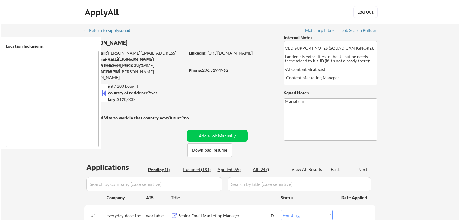
select select ""pending""
type textarea "[GEOGRAPHIC_DATA], [GEOGRAPHIC_DATA] [GEOGRAPHIC_DATA], [GEOGRAPHIC_DATA] [GEOG…"
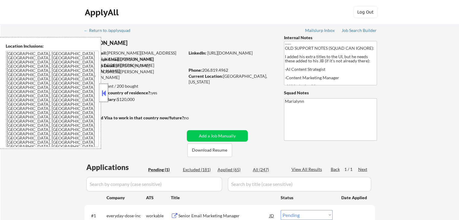
click at [103, 84] on div at bounding box center [104, 93] width 8 height 18
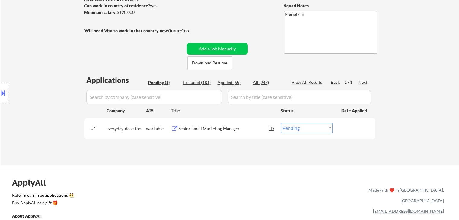
scroll to position [91, 0]
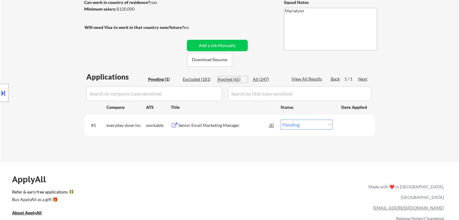
click at [224, 80] on div "Applied (65)" at bounding box center [233, 79] width 30 height 6
select select ""applied""
click at [268, 78] on div "All (247)" at bounding box center [268, 79] width 30 height 6
select select ""applied""
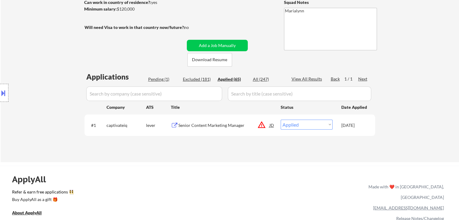
select select ""applied""
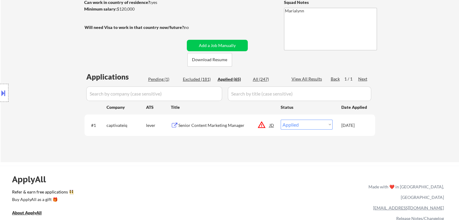
select select ""applied""
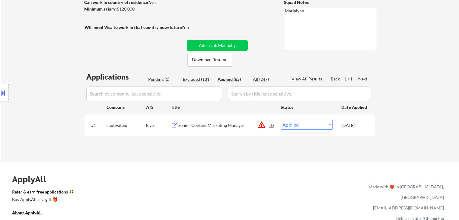
select select ""applied""
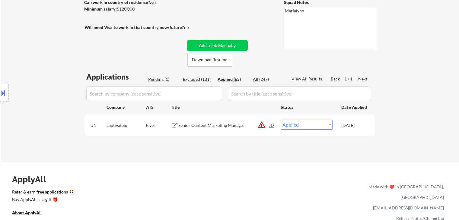
select select ""applied""
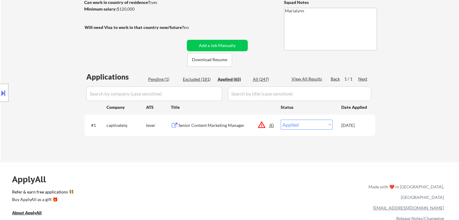
select select ""applied""
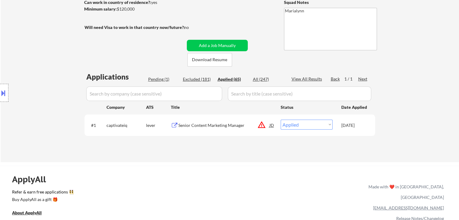
select select ""applied""
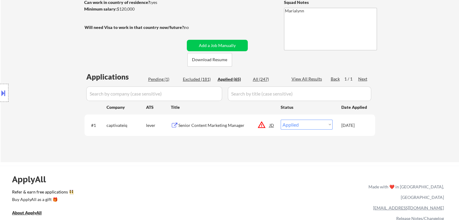
select select ""applied""
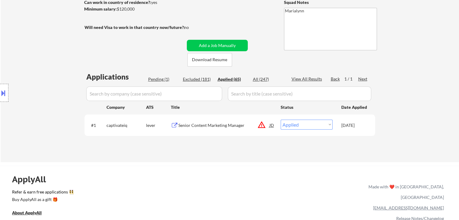
select select ""applied""
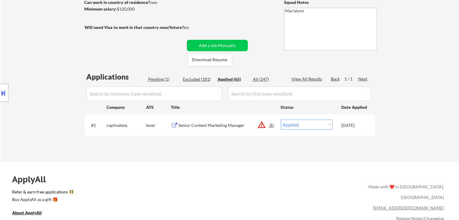
select select ""applied""
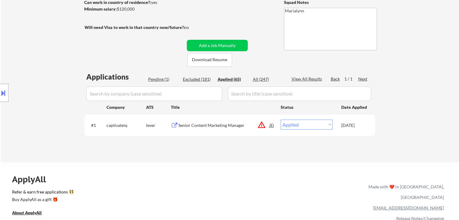
select select ""applied""
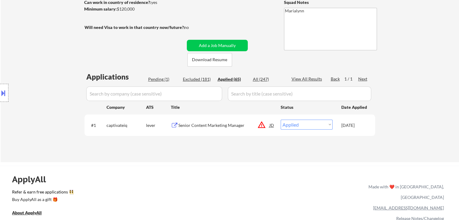
select select ""applied""
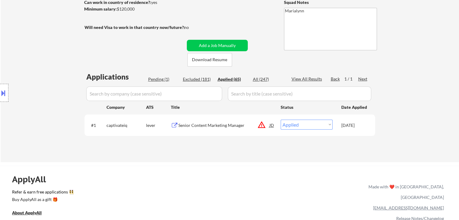
select select ""applied""
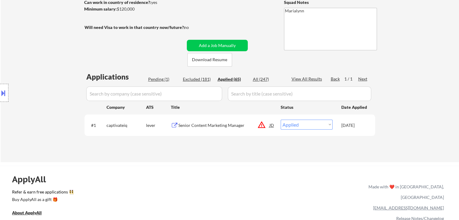
select select ""applied""
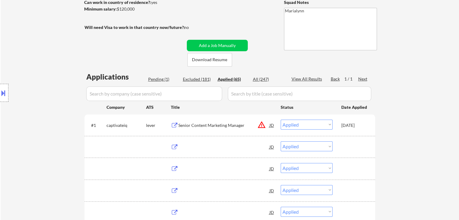
click at [226, 79] on div "Applied (65)" at bounding box center [233, 79] width 30 height 6
select select ""applied""
select select ""excluded""
select select ""excluded__salary_""
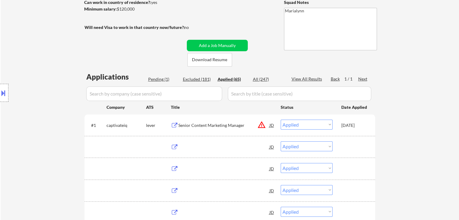
select select ""excluded__expired_""
select select ""excluded__location_""
select select ""excluded__salary_""
select select ""excluded__bad_match_""
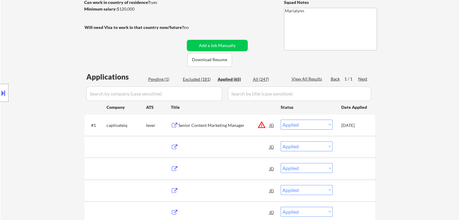
select select ""excluded__expired_""
select select ""excluded""
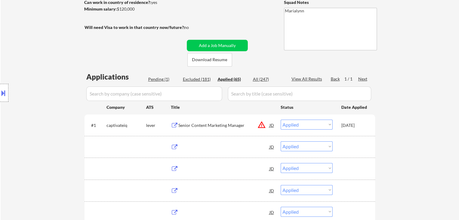
select select ""excluded__expired_""
select select ""excluded__bad_match_""
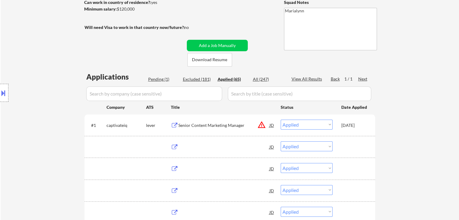
select select ""excluded__bad_match_""
select select ""excluded__expired_""
select select ""excluded__bad_match_""
select select ""excluded""
select select ""excluded__location_""
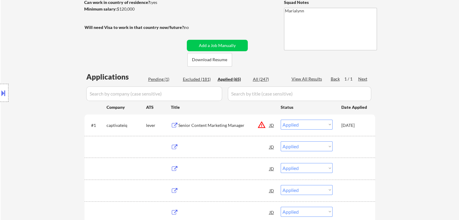
select select ""excluded__expired_""
select select ""excluded__salary_""
select select ""excluded__expired_""
select select ""excluded__salary_""
select select ""excluded__expired_""
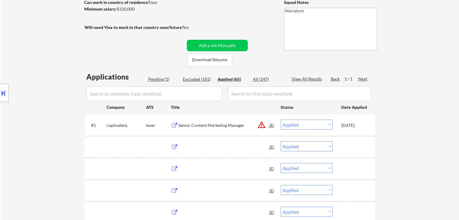
select select ""excluded__location_""
select select ""excluded__salary_""
select select ""excluded""
select select ""excluded__salary_""
select select ""excluded__bad_match_""
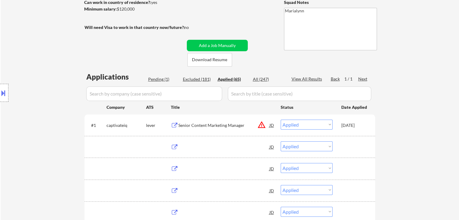
select select ""excluded__bad_match_""
select select ""applied""
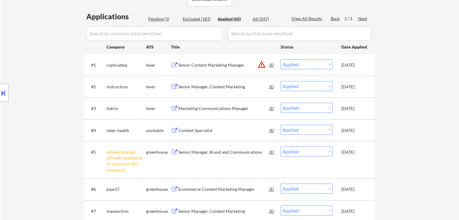
scroll to position [272, 0]
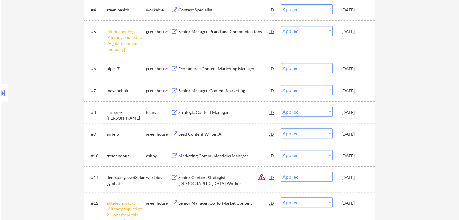
click at [355, 89] on div "Oct 14, 2025" at bounding box center [355, 91] width 27 height 6
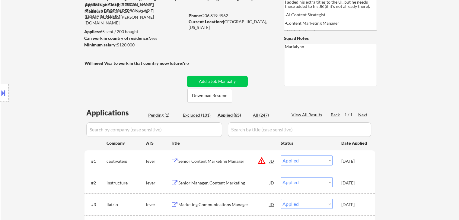
scroll to position [0, 0]
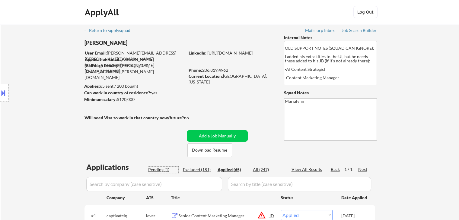
click at [162, 171] on div "Pending (1)" at bounding box center [163, 170] width 30 height 6
select select ""pending""
click at [427, 63] on div "← Return to /applysquad Mailslurp Inbox Job Search Builder Patrick McNerthney U…" at bounding box center [230, 138] width 459 height 229
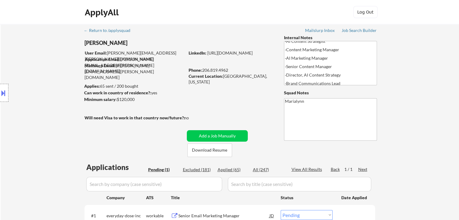
scroll to position [60, 0]
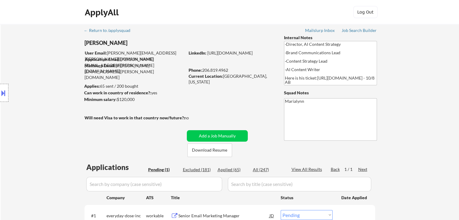
click at [400, 120] on div "← Return to /applysquad Mailslurp Inbox Job Search Builder Patrick McNerthney U…" at bounding box center [230, 138] width 459 height 229
click at [406, 122] on div "← Return to /applysquad Mailslurp Inbox Job Search Builder Patrick McNerthney U…" at bounding box center [230, 138] width 459 height 229
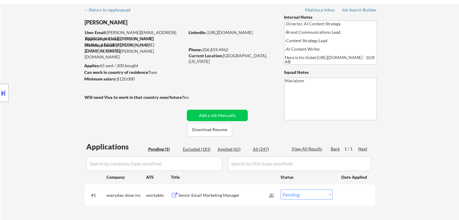
scroll to position [30, 0]
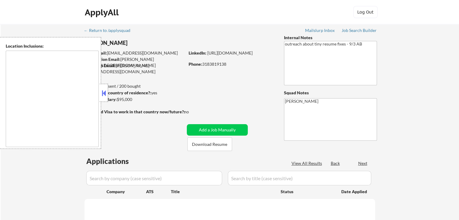
type textarea "[GEOGRAPHIC_DATA], [GEOGRAPHIC_DATA], [GEOGRAPHIC_DATA], [GEOGRAPHIC_DATA], [GE…"
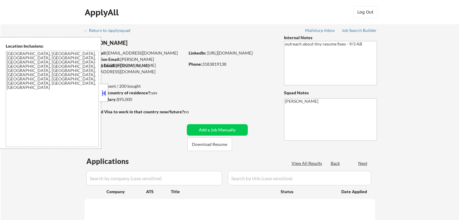
select select ""pending""
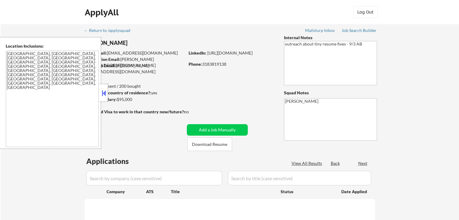
select select ""pending""
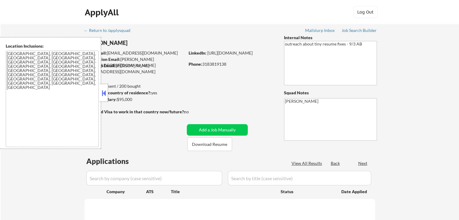
select select ""pending""
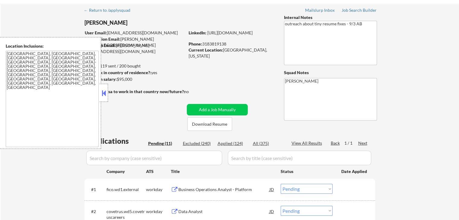
scroll to position [30, 0]
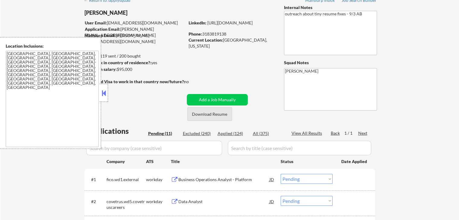
click at [217, 112] on button "Download Resume" at bounding box center [210, 115] width 45 height 14
click at [103, 87] on div at bounding box center [104, 93] width 8 height 18
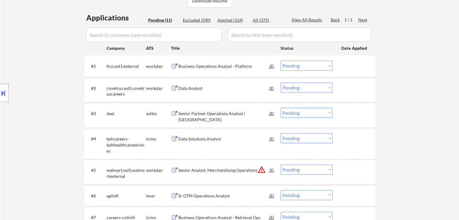
scroll to position [91, 0]
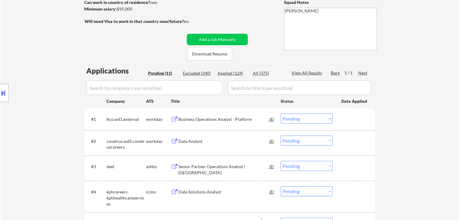
click at [218, 120] on div "Business Operations Analyst - Platform" at bounding box center [223, 120] width 91 height 6
